Goal: Check status: Check status

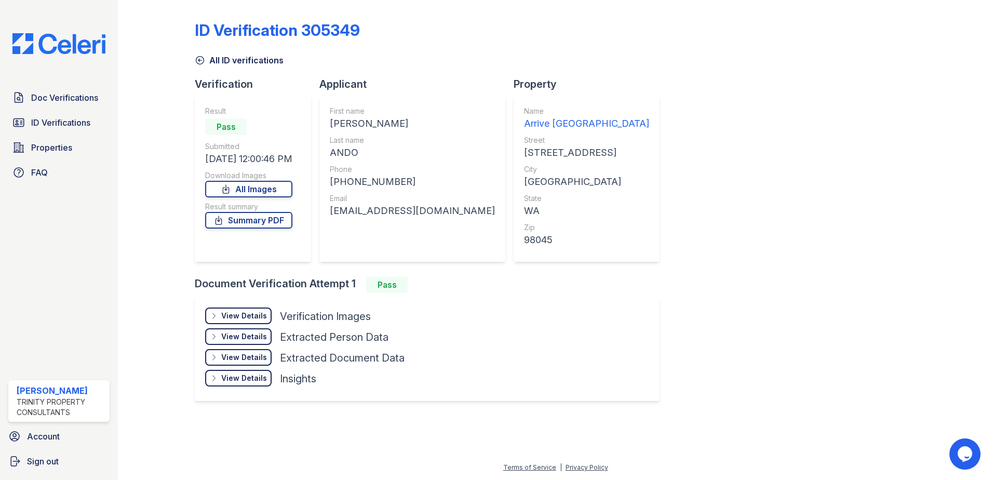
drag, startPoint x: 47, startPoint y: 118, endPoint x: 76, endPoint y: 111, distance: 30.5
click at [47, 118] on span "ID Verifications" at bounding box center [60, 122] width 59 height 12
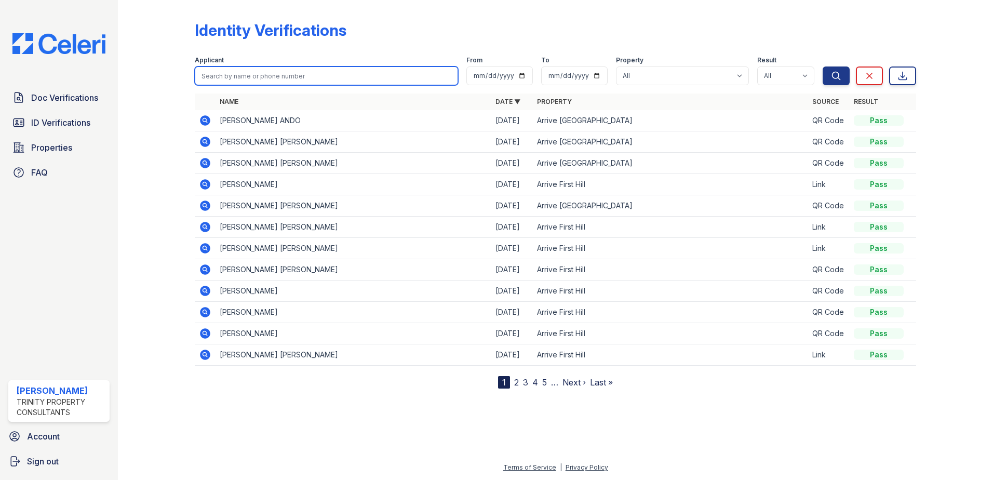
click at [219, 76] on input "search" at bounding box center [326, 76] width 263 height 19
type input "decoste"
click at [823, 67] on button "Search" at bounding box center [836, 76] width 27 height 19
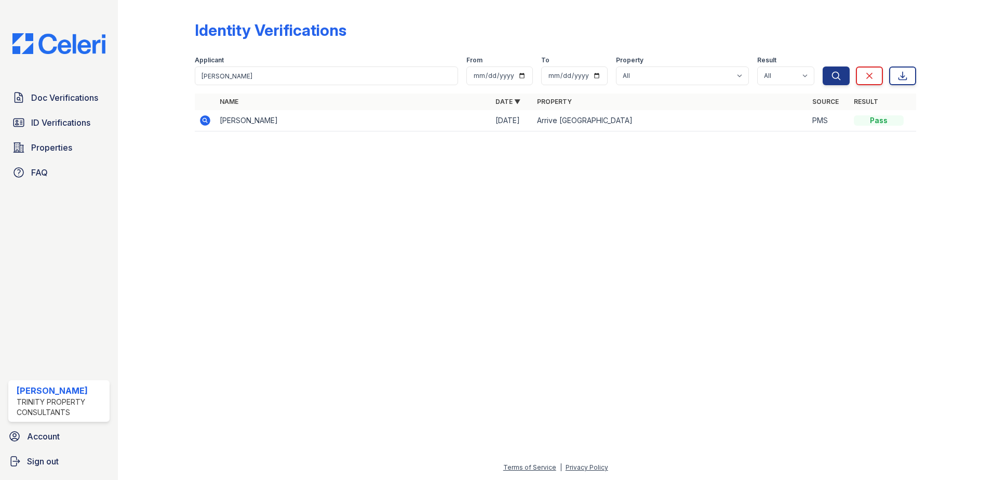
click at [208, 127] on td at bounding box center [205, 120] width 21 height 21
click at [207, 122] on icon at bounding box center [205, 120] width 12 height 12
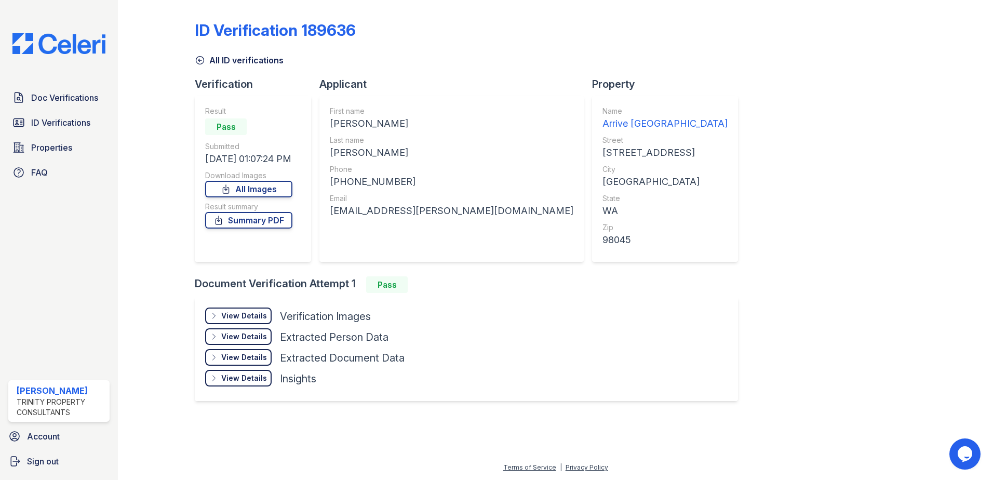
click at [256, 313] on div "View Details" at bounding box center [244, 316] width 46 height 10
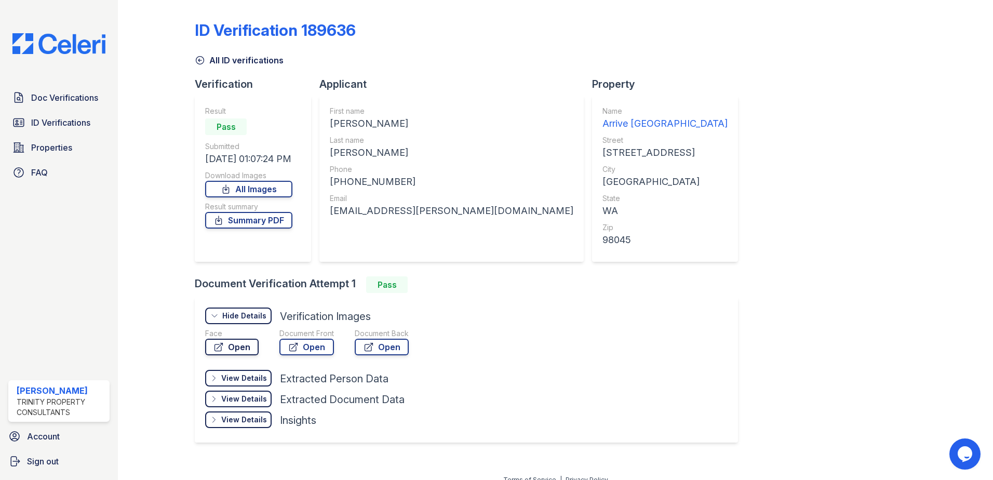
click at [228, 353] on link "Open" at bounding box center [232, 347] width 54 height 17
click at [50, 120] on span "ID Verifications" at bounding box center [60, 122] width 59 height 12
